Goal: Information Seeking & Learning: Understand process/instructions

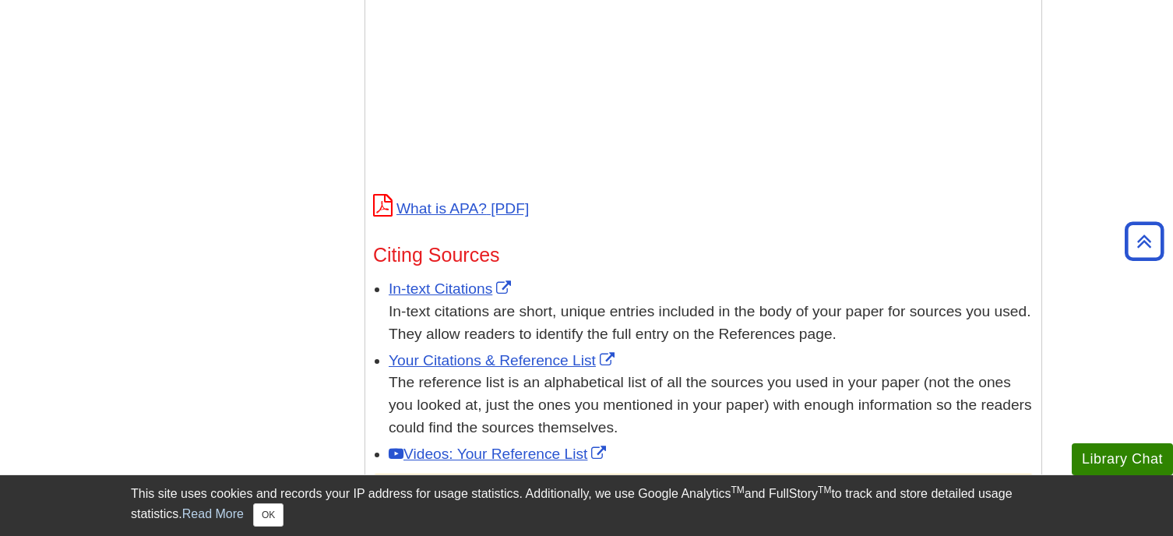
scroll to position [701, 0]
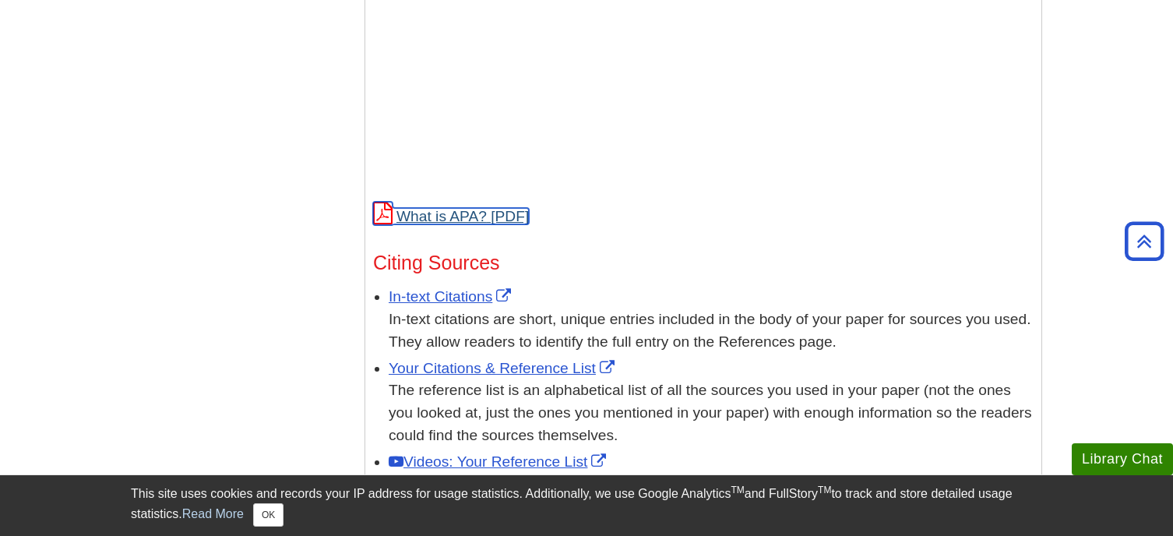
click at [451, 216] on link "What is APA?" at bounding box center [451, 216] width 156 height 16
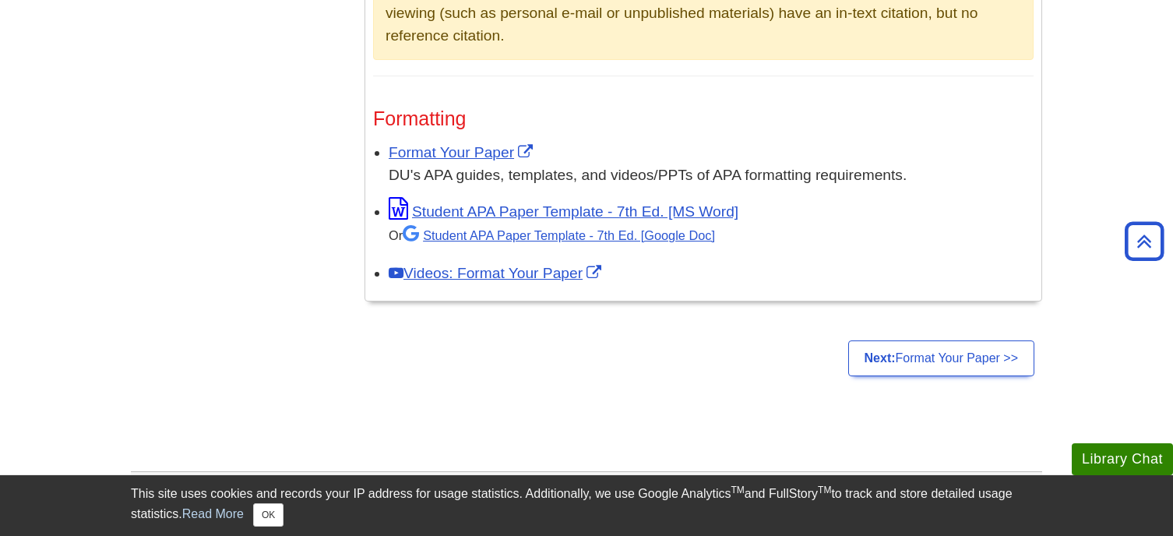
scroll to position [1246, 0]
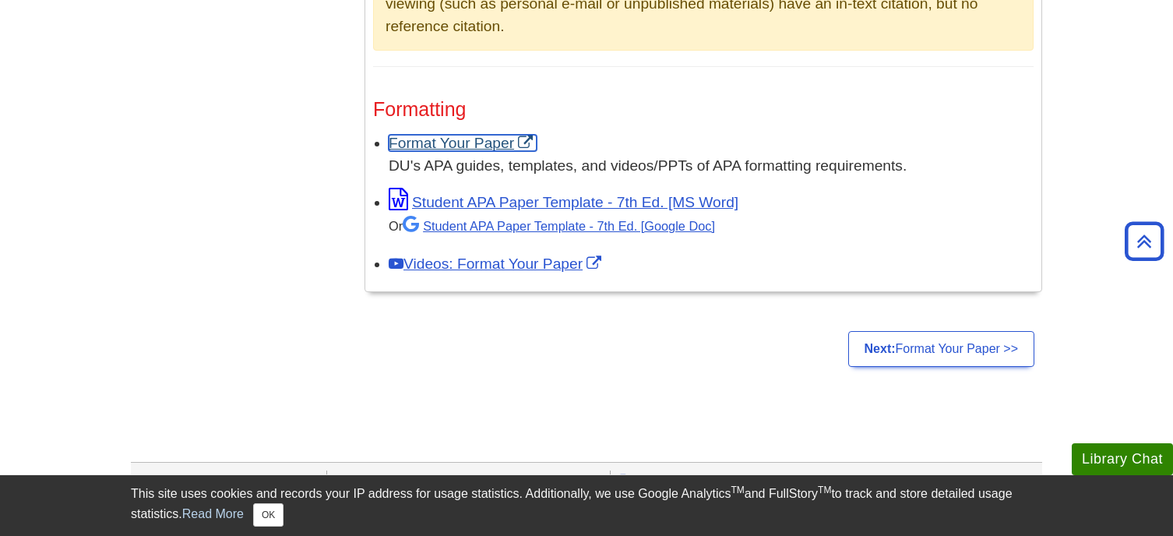
click at [489, 140] on link "Format Your Paper" at bounding box center [463, 143] width 148 height 16
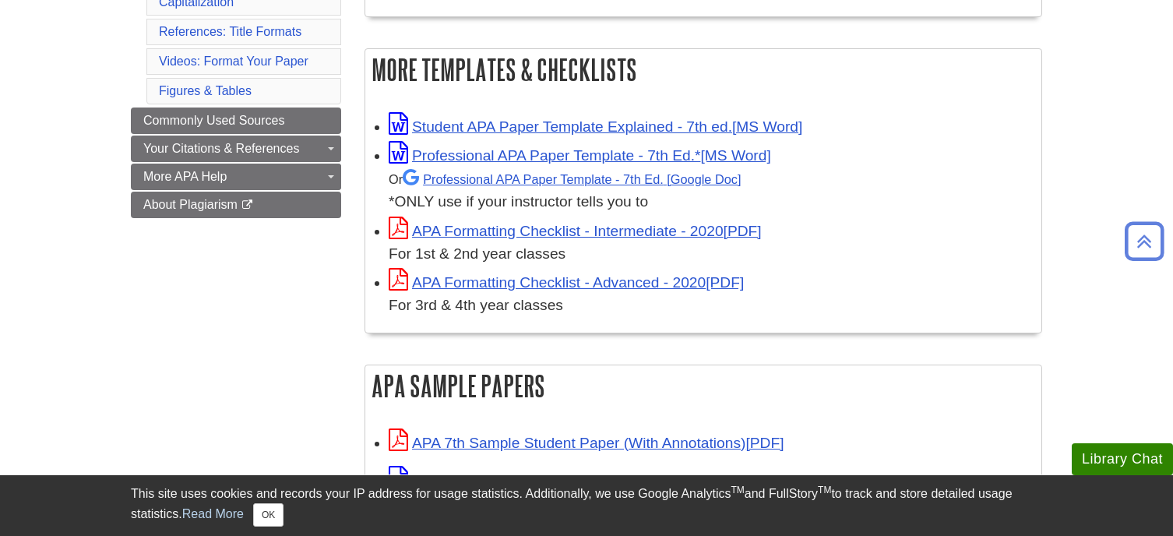
scroll to position [623, 0]
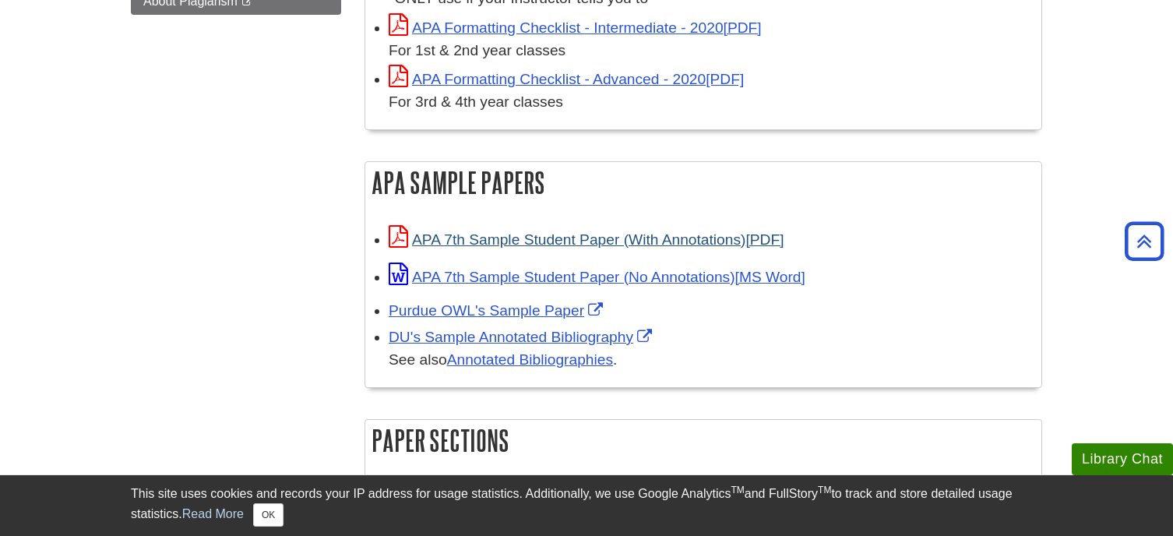
click at [650, 262] on li "APA 7th Sample Student Paper (No Annotations)" at bounding box center [711, 274] width 645 height 30
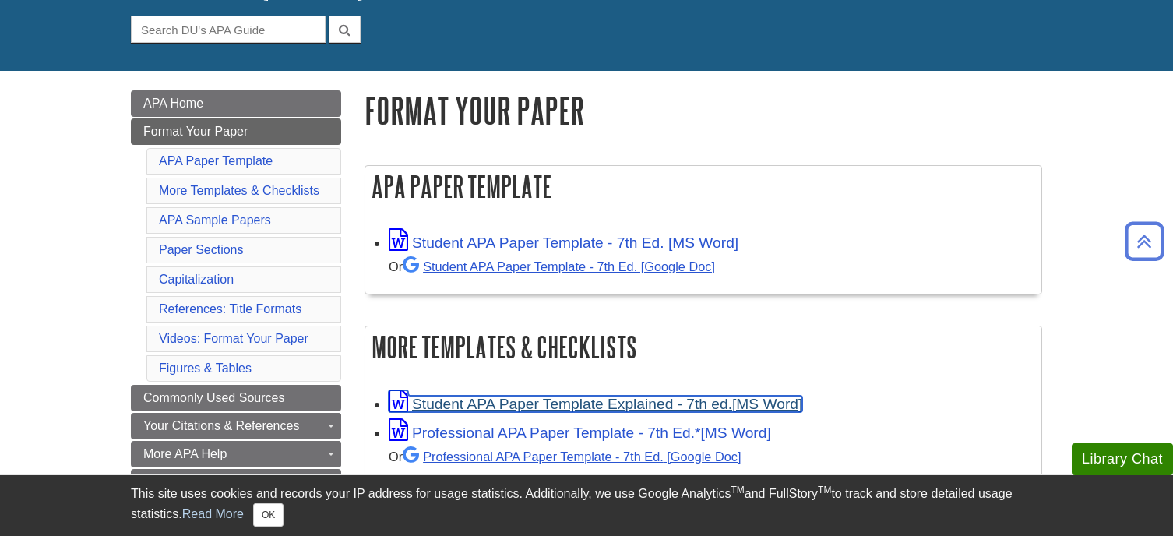
scroll to position [156, 0]
